Goal: Check status

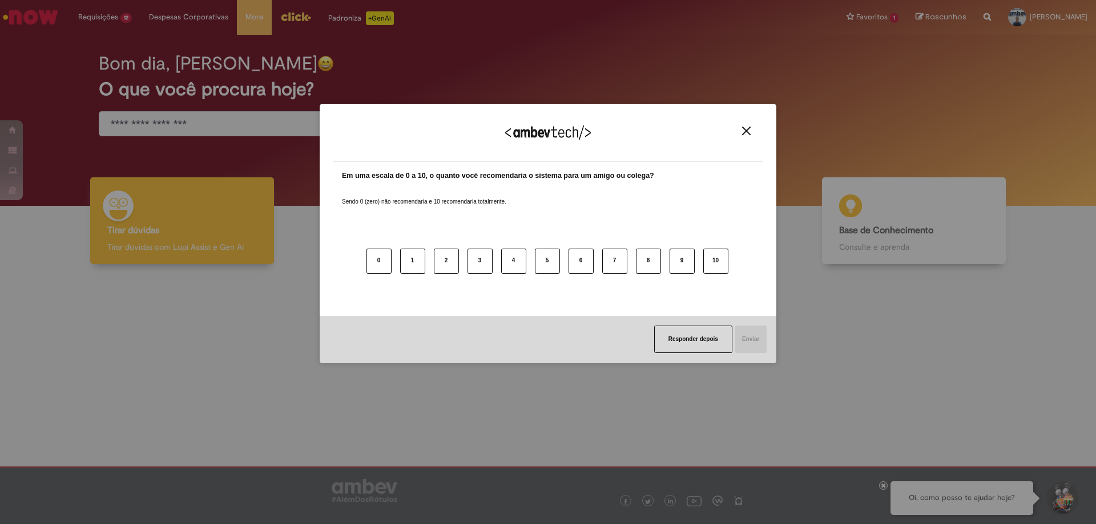
click at [743, 132] on img "Close" at bounding box center [746, 131] width 9 height 9
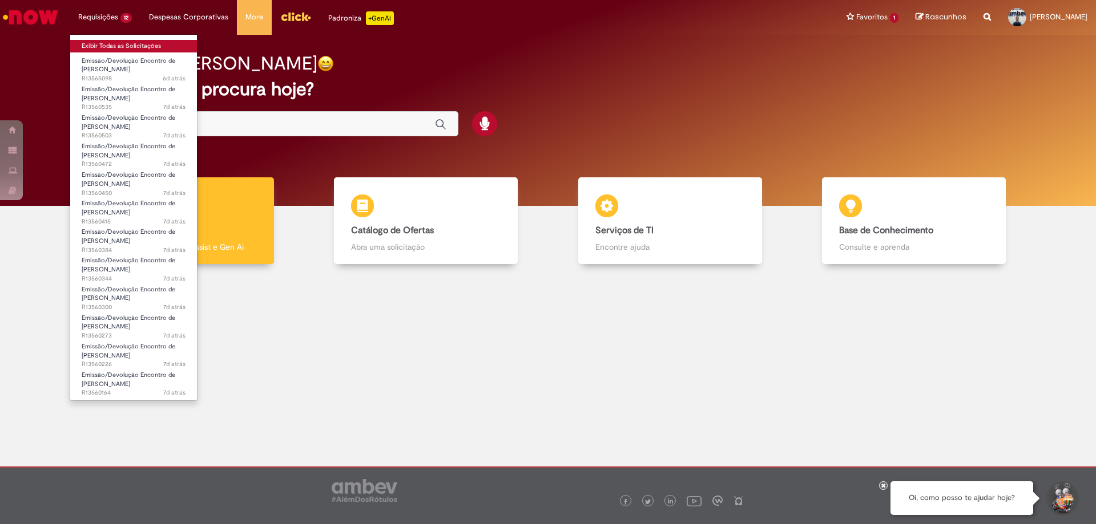
click at [115, 51] on link "Exibir Todas as Solicitações" at bounding box center [133, 46] width 127 height 13
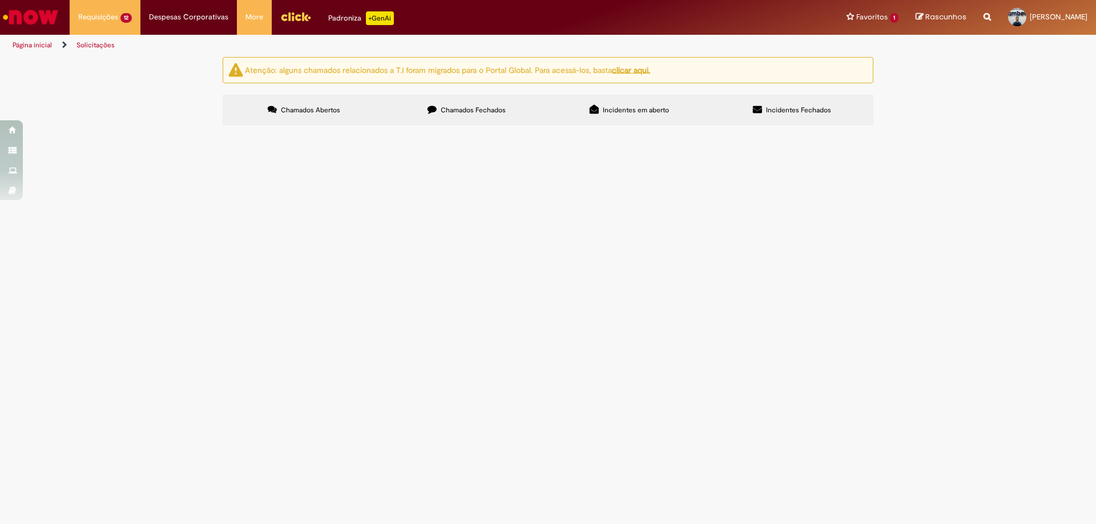
click at [0, 0] on div at bounding box center [0, 0] width 0 height 0
click at [0, 0] on img at bounding box center [0, 0] width 0 height 0
click at [0, 0] on span "SOLICITO ENCONTRO DE CONTAS PARA O DOCUMENTO ACIMA" at bounding box center [0, 0] width 0 height 0
click at [0, 0] on td "Emissão/Devolução Encontro de [PERSON_NAME]" at bounding box center [0, 0] width 0 height 0
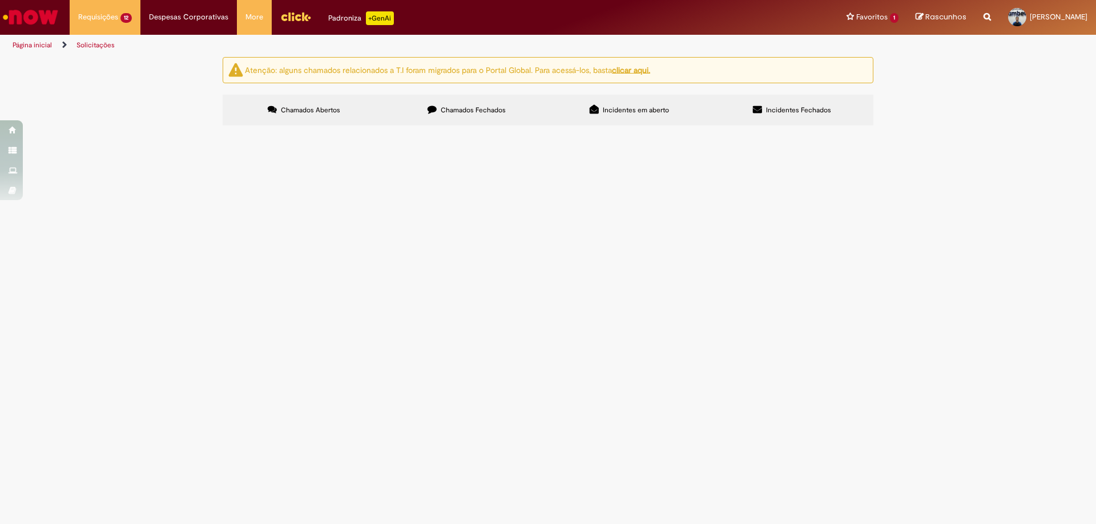
click at [0, 0] on span "SOLICITO ACERTO DE CONTAS PARA O DOCUMENTO ACIMA" at bounding box center [0, 0] width 0 height 0
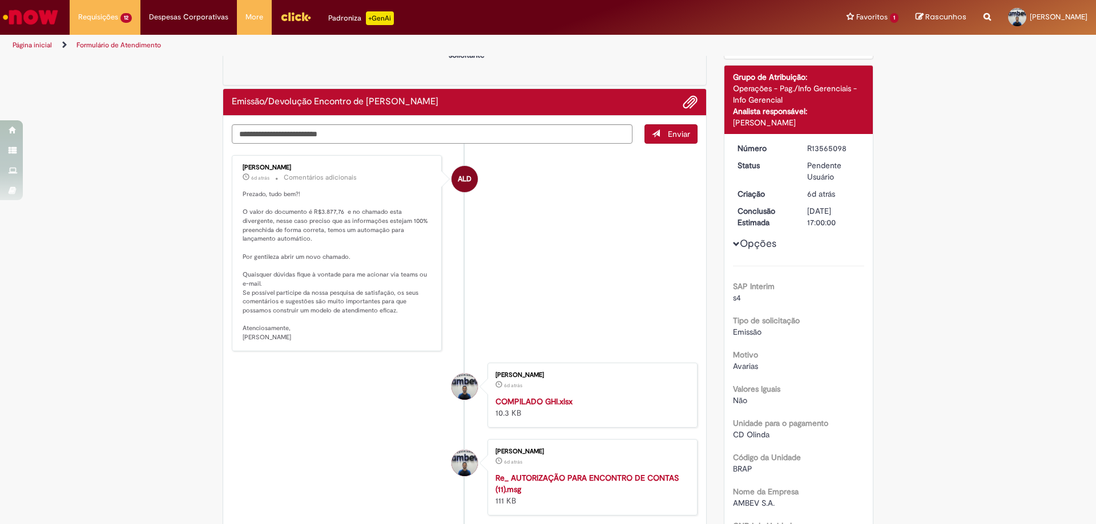
scroll to position [171, 0]
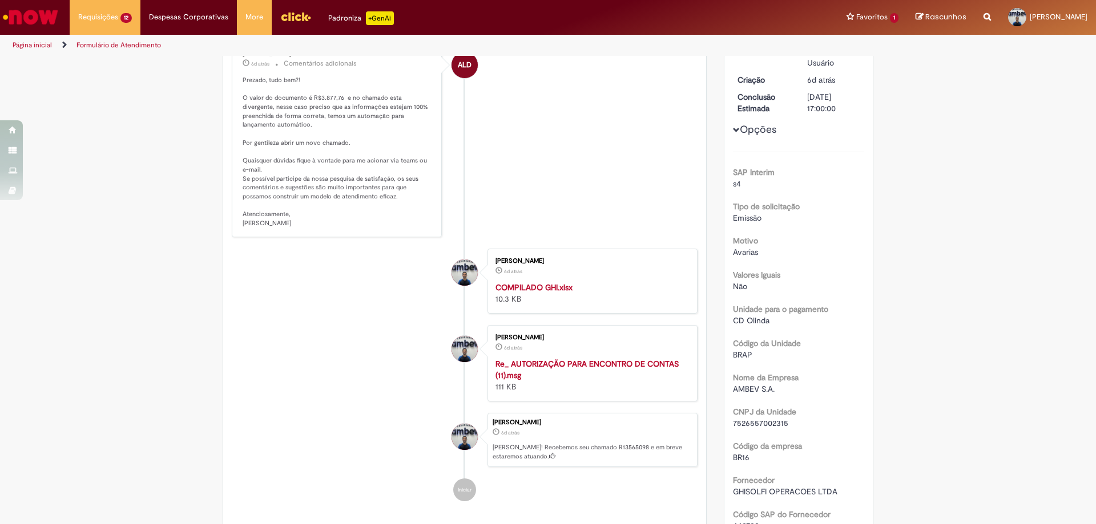
drag, startPoint x: 600, startPoint y: 316, endPoint x: 568, endPoint y: 308, distance: 33.6
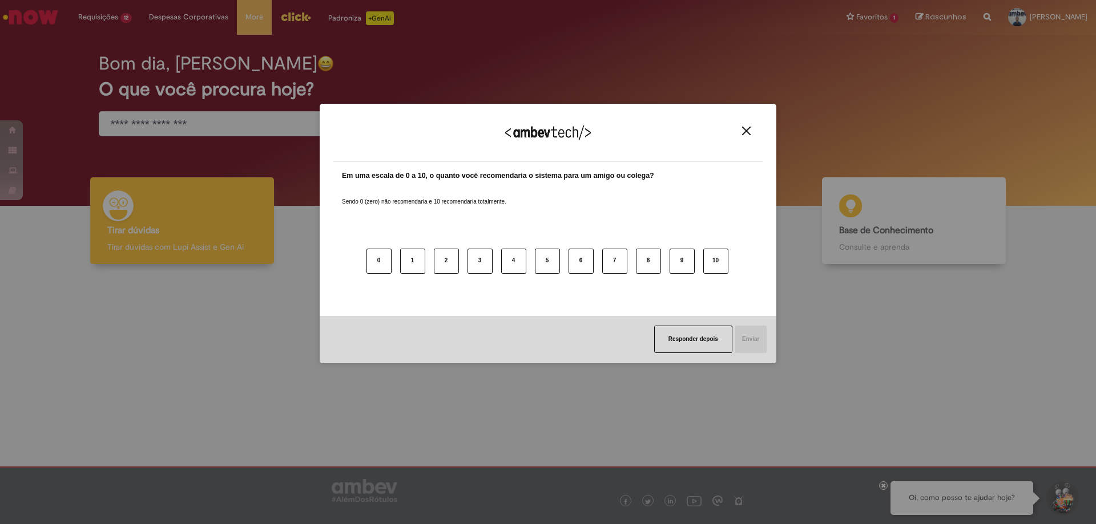
click at [740, 128] on button "Close" at bounding box center [745, 131] width 15 height 10
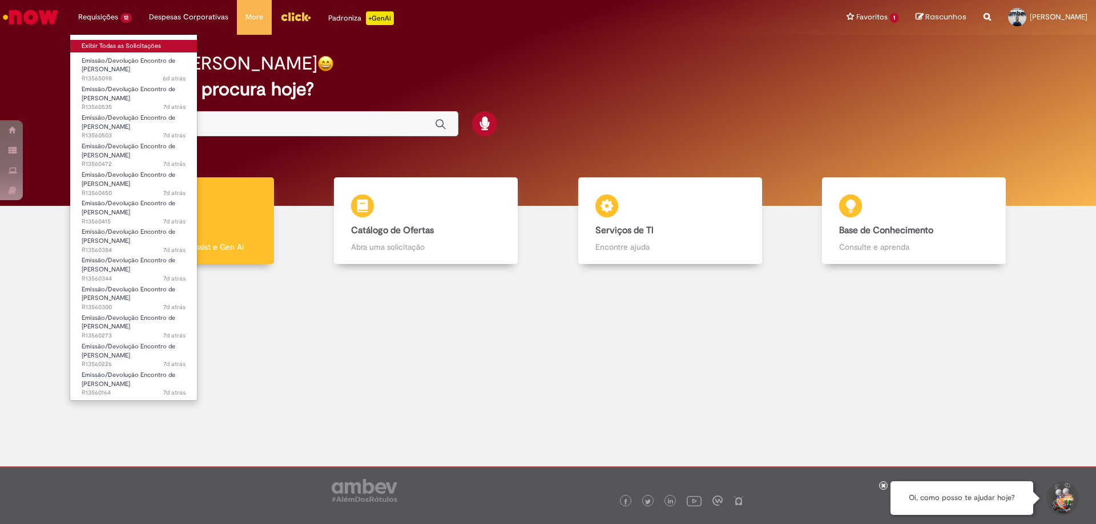
click at [106, 45] on link "Exibir Todas as Solicitações" at bounding box center [133, 46] width 127 height 13
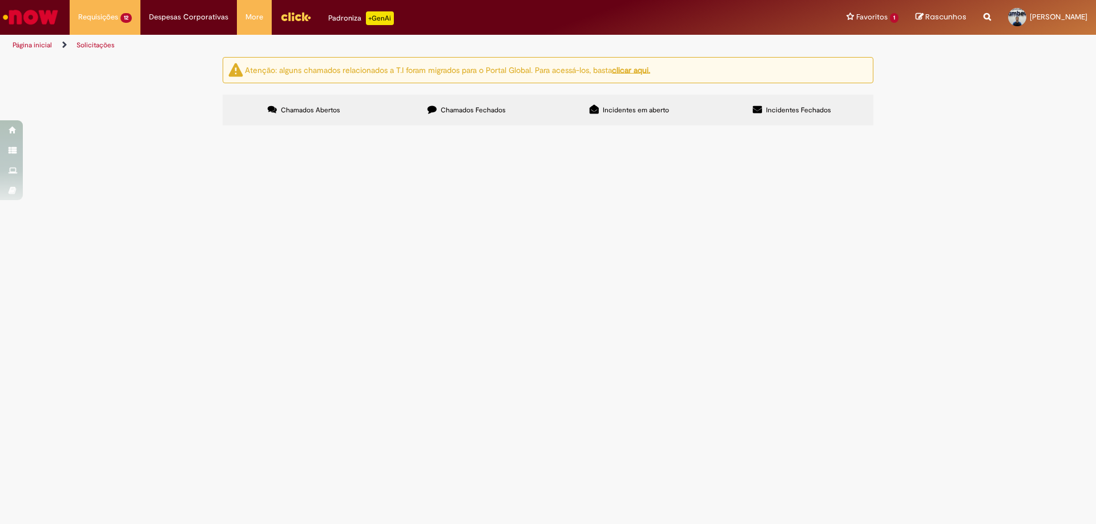
click at [0, 0] on Documentação at bounding box center [0, 0] width 0 height 0
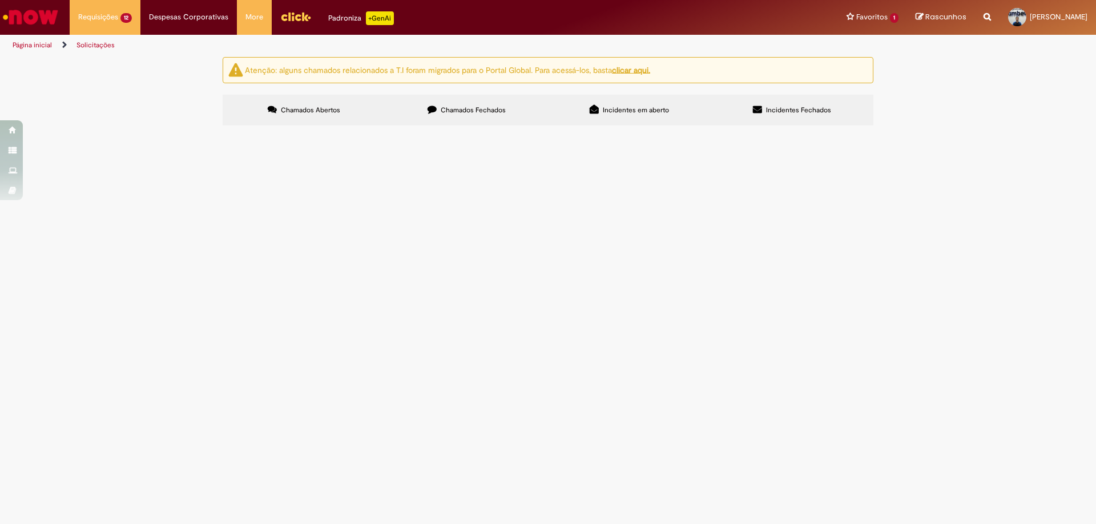
click at [0, 0] on span "SOLICITO ENCONTRO DE CONTAS PARA O DOCUMENTO ACIMA" at bounding box center [0, 0] width 0 height 0
click at [0, 0] on Documentação at bounding box center [0, 0] width 0 height 0
click at [0, 0] on img at bounding box center [0, 0] width 0 height 0
click at [0, 0] on span "SOLICITO ENCONTRO DE CONTAS PARA O DOCUMENTO ACIMA" at bounding box center [0, 0] width 0 height 0
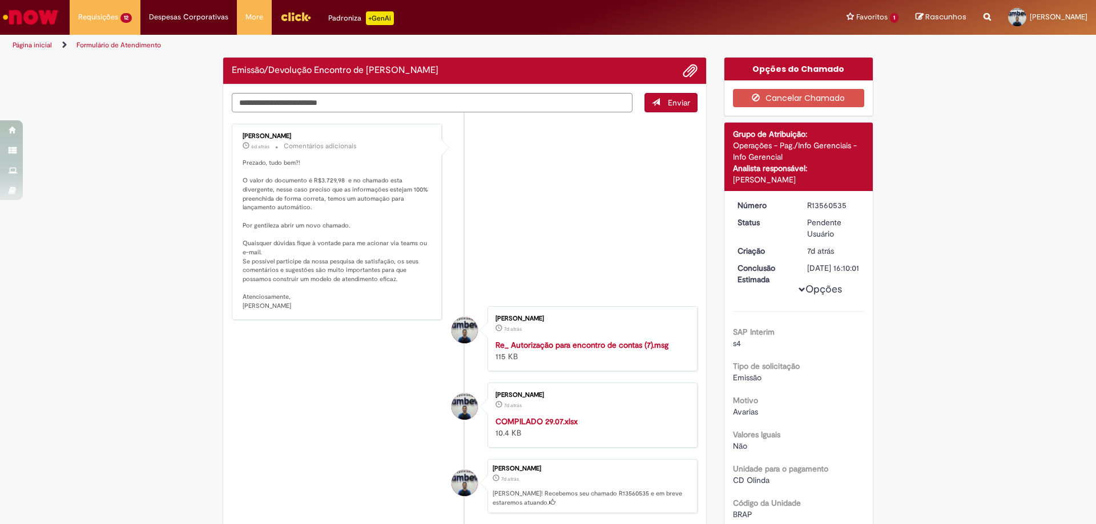
click at [748, 224] on dt "Status" at bounding box center [764, 222] width 70 height 11
